Goal: Use online tool/utility: Utilize a website feature to perform a specific function

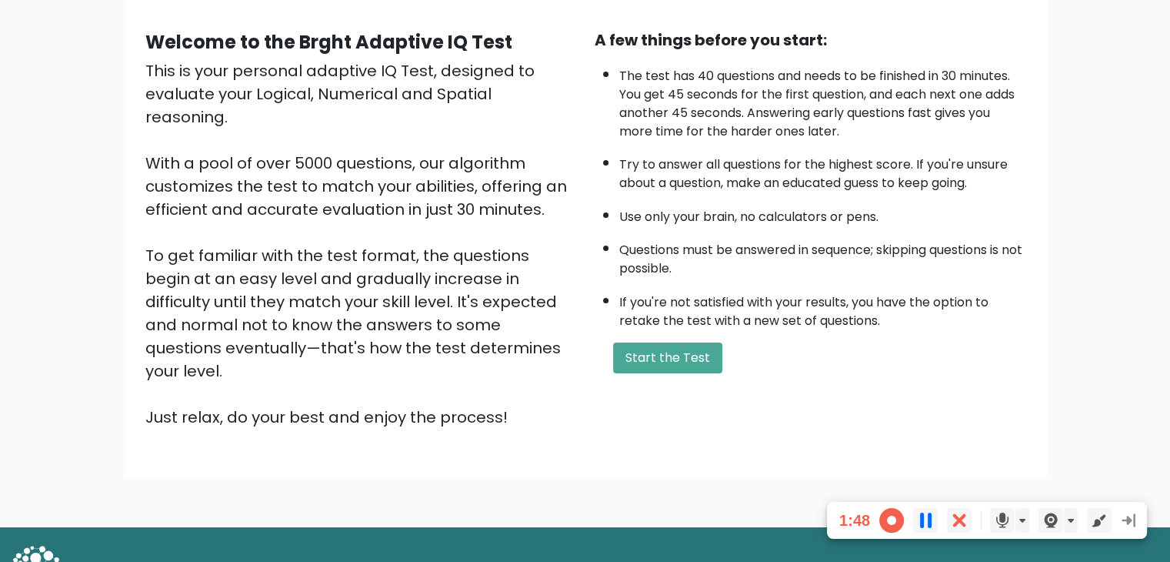
scroll to position [143, 0]
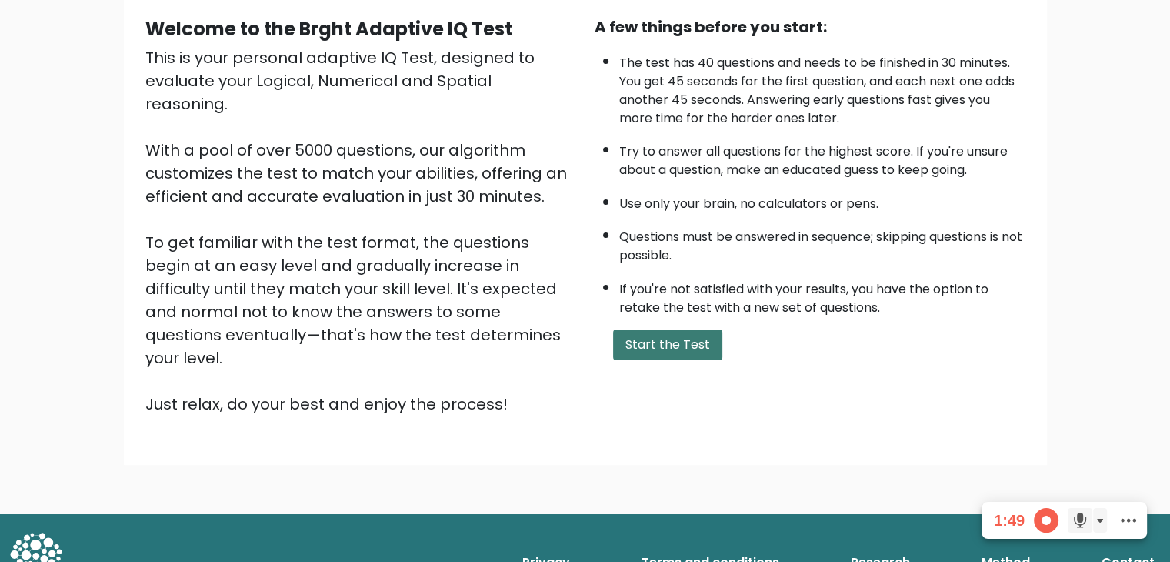
click at [656, 338] on button "Start the Test" at bounding box center [667, 344] width 109 height 31
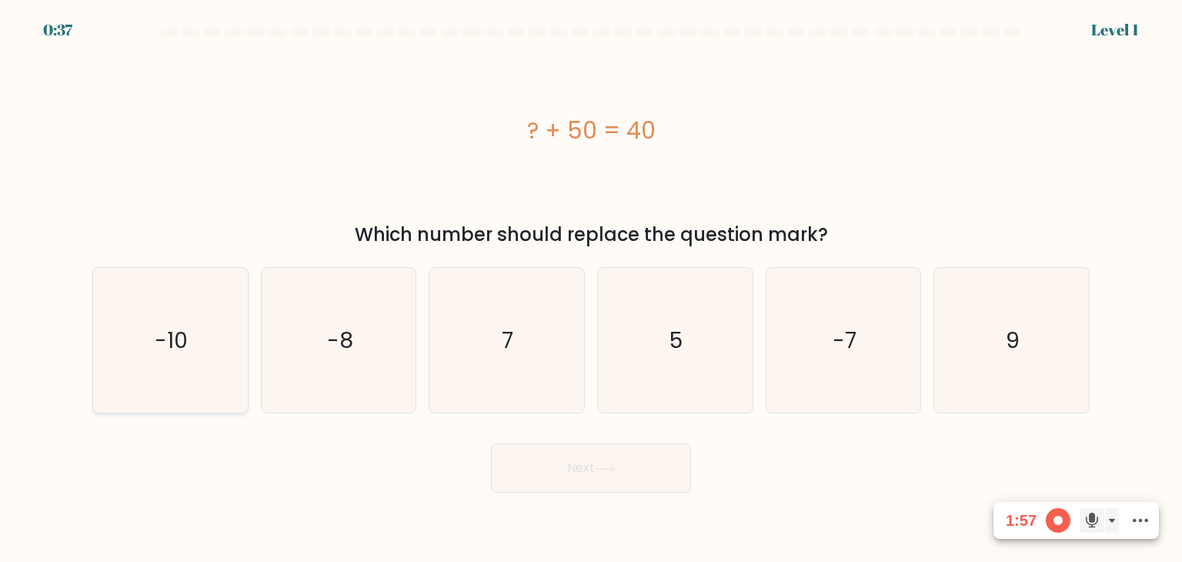
click at [183, 381] on icon "-10" at bounding box center [170, 340] width 145 height 145
click at [591, 289] on input "a. -10" at bounding box center [591, 285] width 1 height 8
radio input "true"
click at [607, 477] on button "Next" at bounding box center [591, 467] width 200 height 49
